Goal: Use online tool/utility: Utilize a website feature to perform a specific function

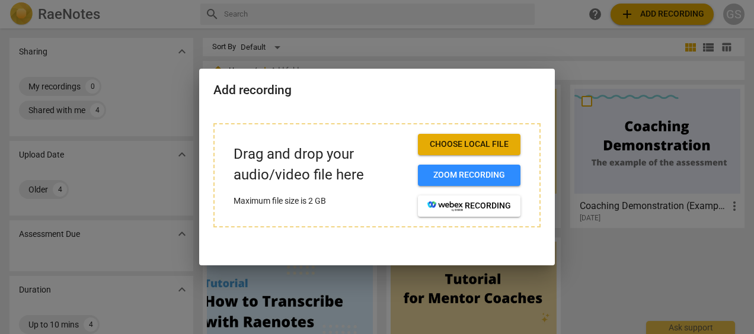
click at [88, 0] on html "RaeNotes search help add Add recording GS Sharing expand_more My recordings 0 S…" at bounding box center [377, 0] width 754 height 0
click at [337, 162] on p "Drag and drop your audio/video file here" at bounding box center [320, 164] width 175 height 41
click at [473, 198] on button "recording" at bounding box center [469, 206] width 102 height 21
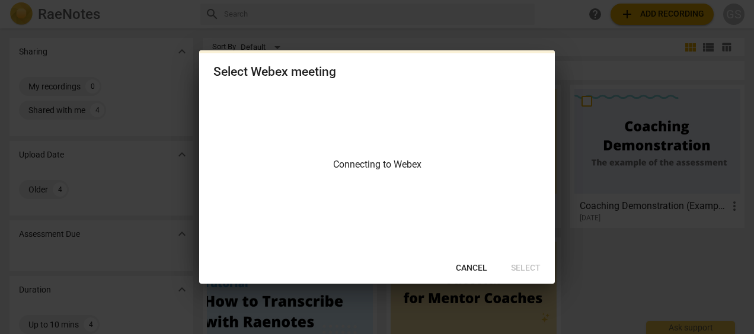
click at [462, 265] on span "Cancel" at bounding box center [471, 268] width 31 height 12
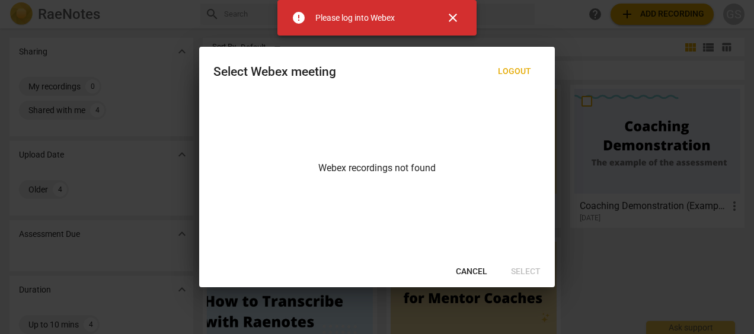
click at [470, 279] on button "Cancel" at bounding box center [471, 271] width 50 height 21
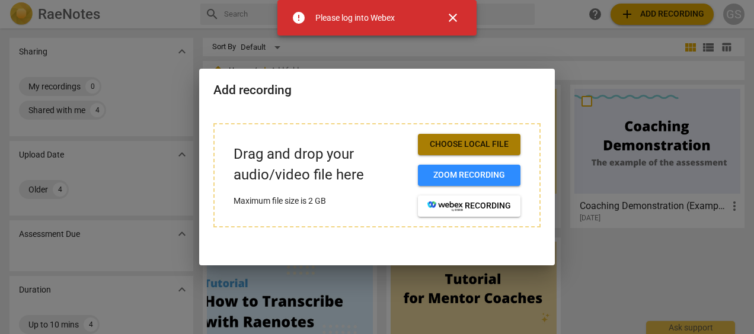
click at [463, 146] on span "Choose local file" at bounding box center [469, 145] width 84 height 12
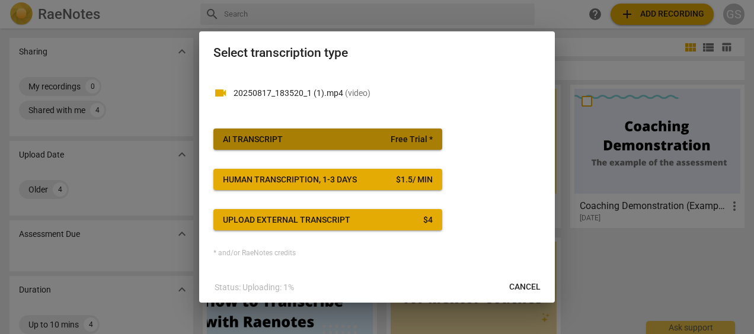
click at [332, 143] on span "AI Transcript Free Trial *" at bounding box center [328, 140] width 210 height 12
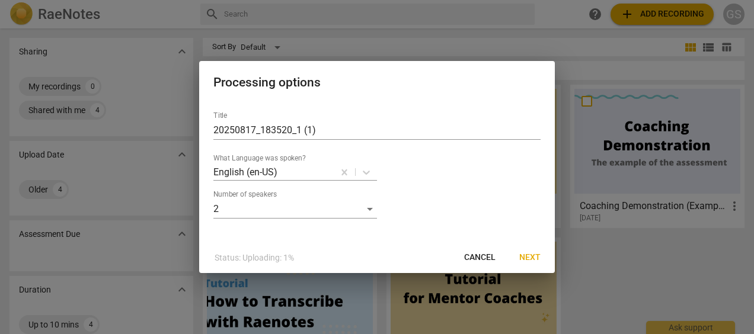
click at [314, 129] on input "20250817_183520_1 (1)" at bounding box center [376, 130] width 327 height 19
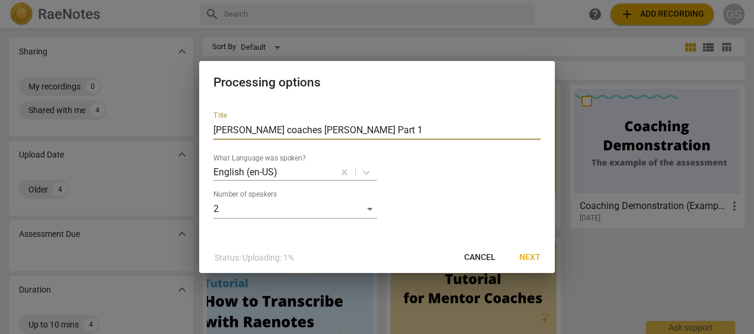
type input "Regina coaches Ebone Part 1"
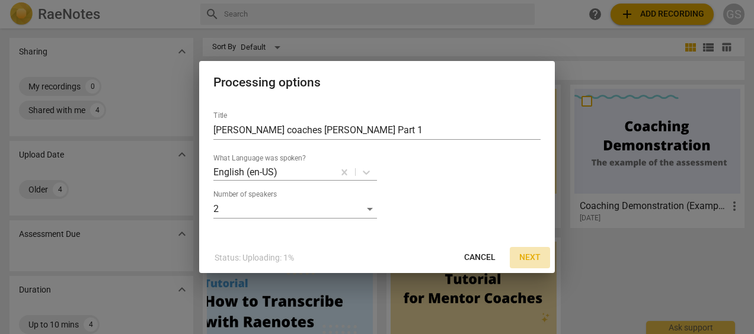
click at [537, 260] on span "Next" at bounding box center [529, 258] width 21 height 12
